Goal: Information Seeking & Learning: Find specific fact

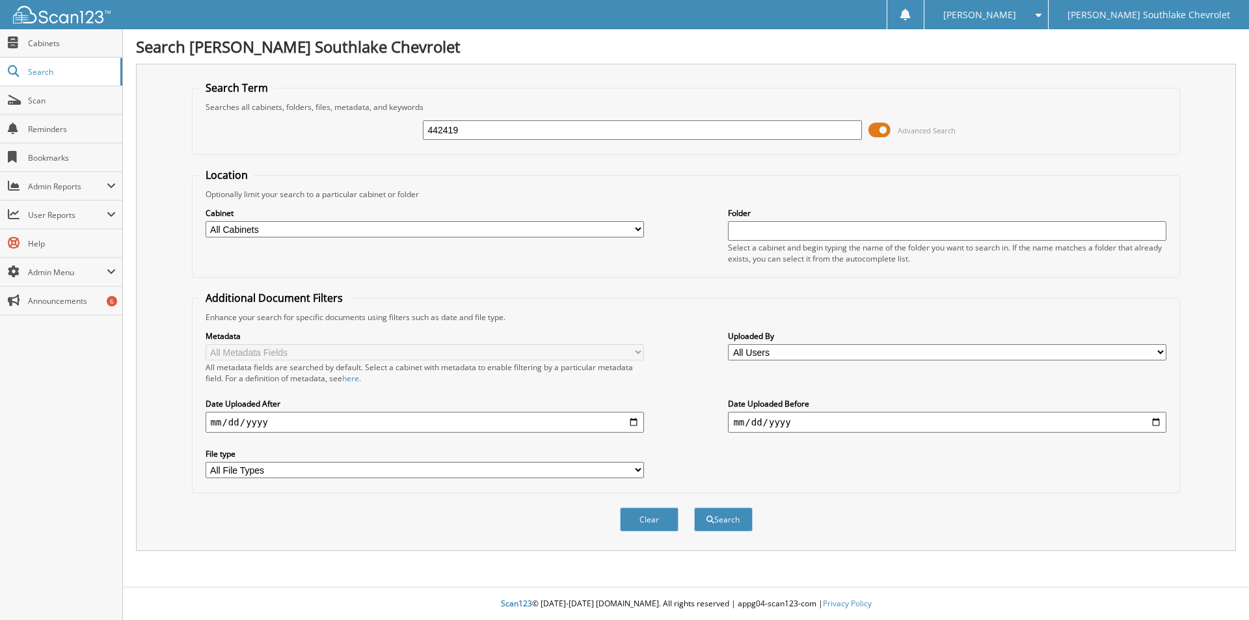
type input "442419"
click at [694, 507] on button "Search" at bounding box center [723, 519] width 59 height 24
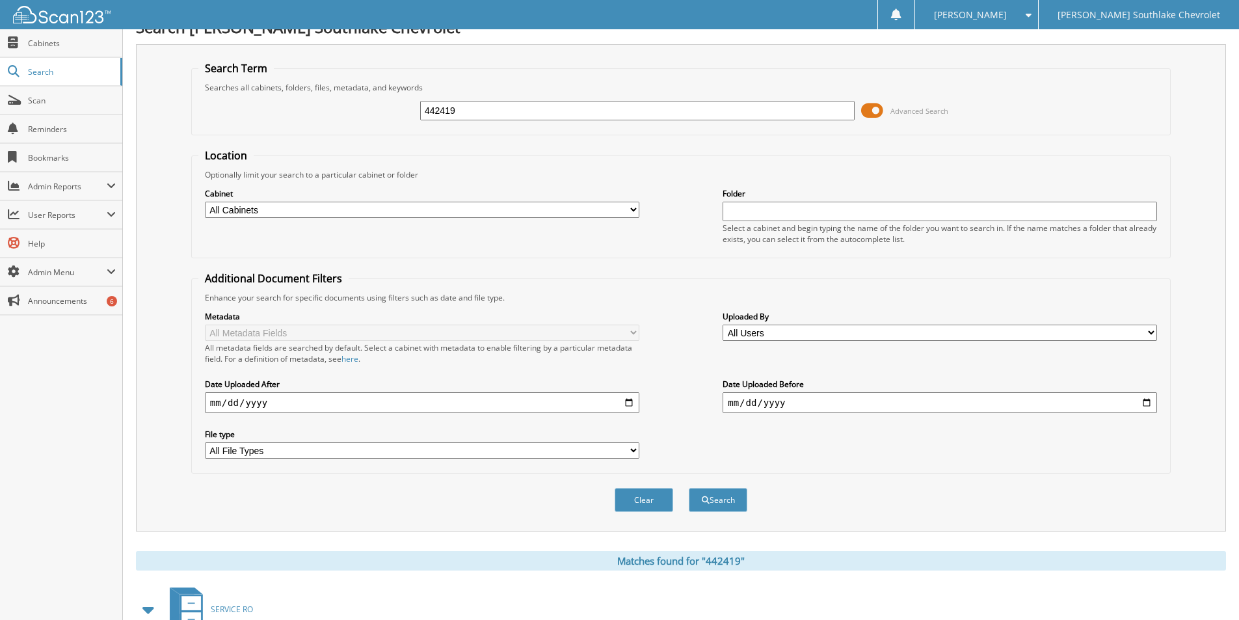
scroll to position [158, 0]
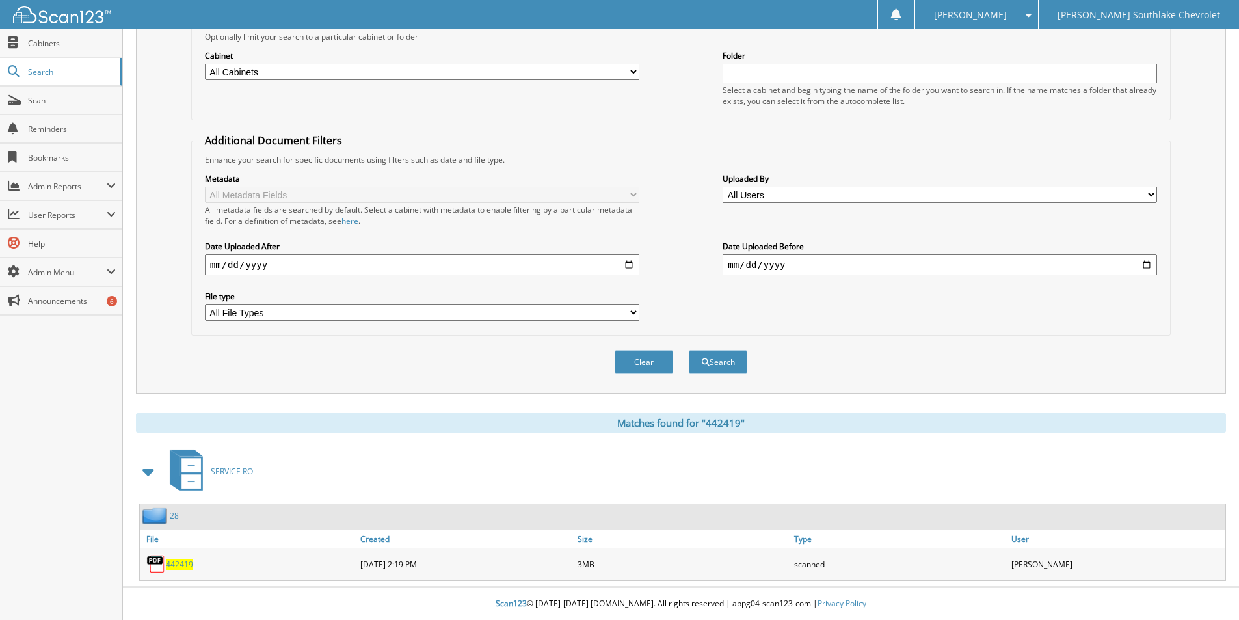
click at [176, 565] on span "442419" at bounding box center [179, 564] width 27 height 11
